Goal: Find specific page/section

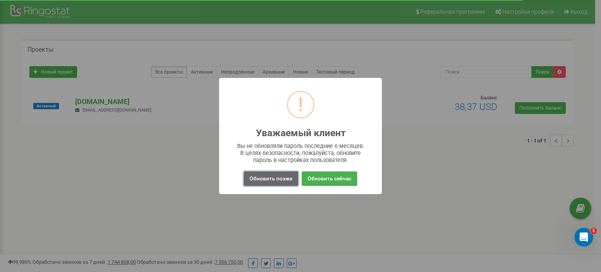
click at [269, 179] on button "Обновить позже" at bounding box center [271, 178] width 54 height 14
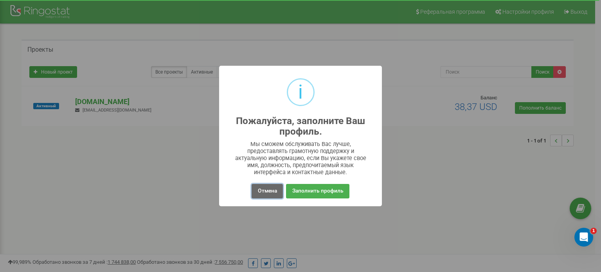
click at [268, 187] on button "Отмена" at bounding box center [267, 191] width 31 height 14
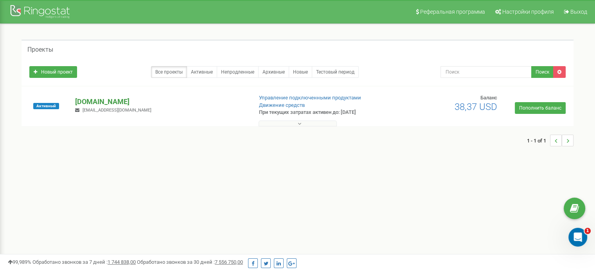
click at [98, 100] on p "[DOMAIN_NAME]" at bounding box center [160, 102] width 171 height 10
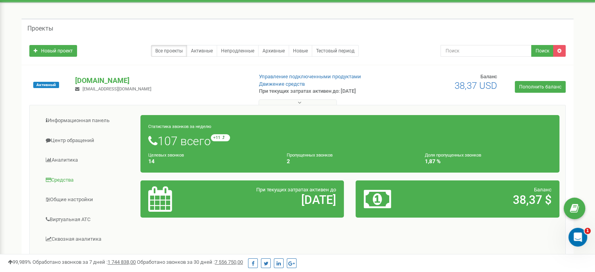
scroll to position [39, 0]
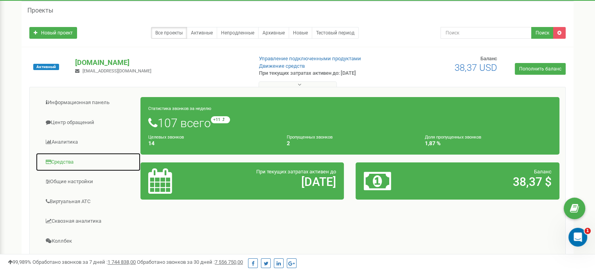
click at [66, 160] on link "Средства" at bounding box center [88, 162] width 105 height 19
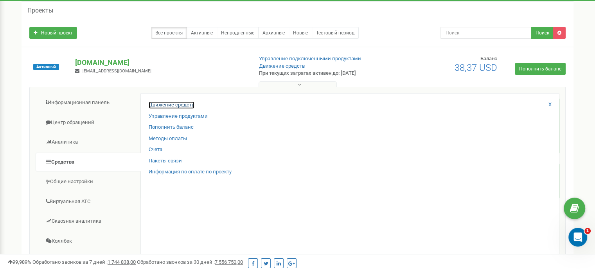
click at [177, 102] on link "Движение средств" at bounding box center [172, 104] width 46 height 7
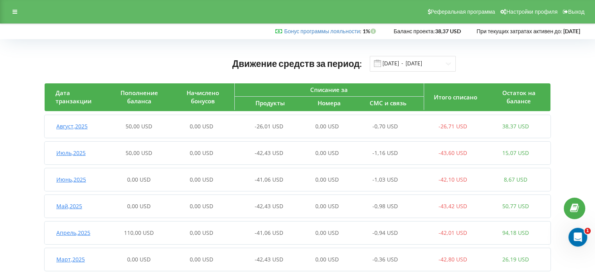
scroll to position [19, 0]
